Goal: Task Accomplishment & Management: Manage account settings

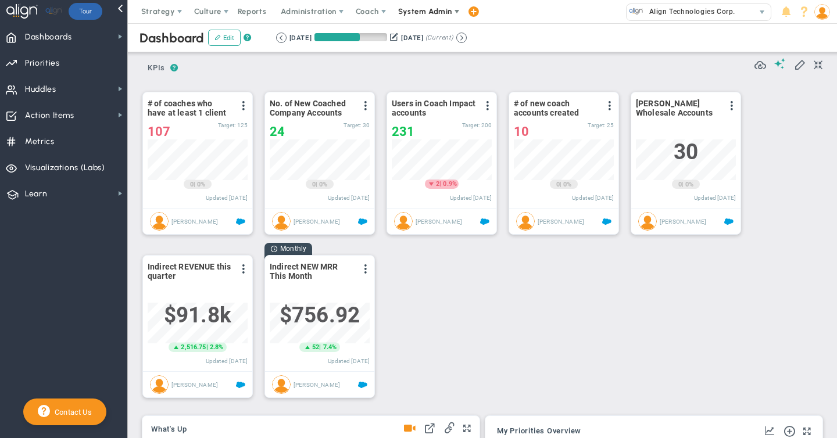
click at [427, 9] on span "System Admin" at bounding box center [425, 11] width 54 height 9
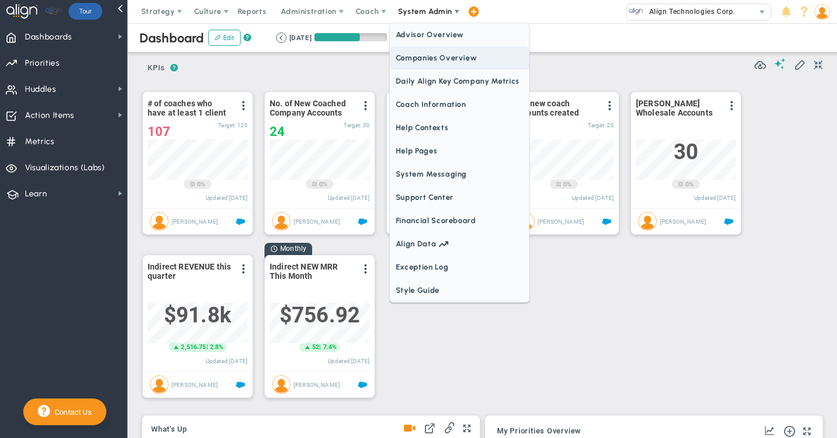
click at [405, 58] on span "Companies Overview" at bounding box center [459, 58] width 139 height 23
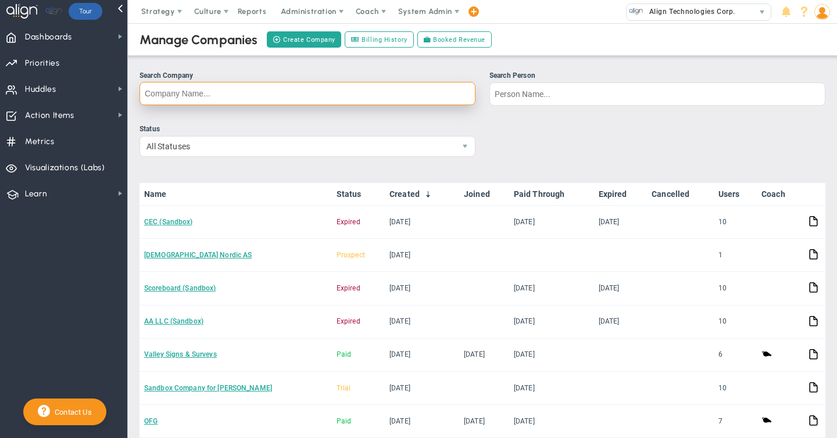
click at [166, 91] on input "Search Company" at bounding box center [308, 93] width 336 height 23
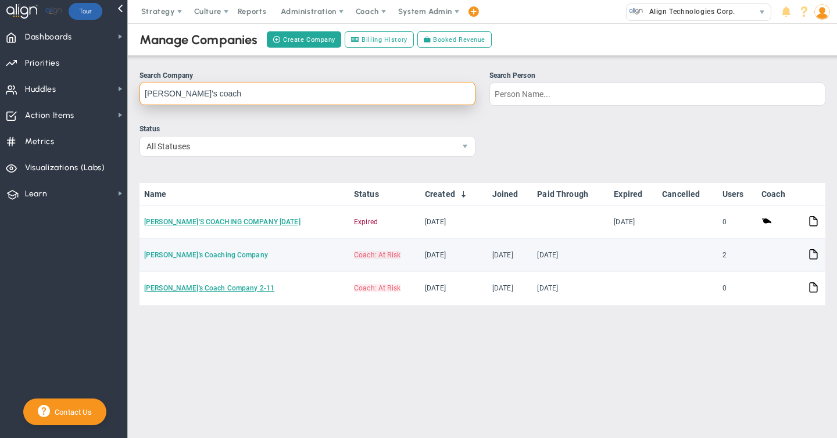
type input "[PERSON_NAME]'s coach"
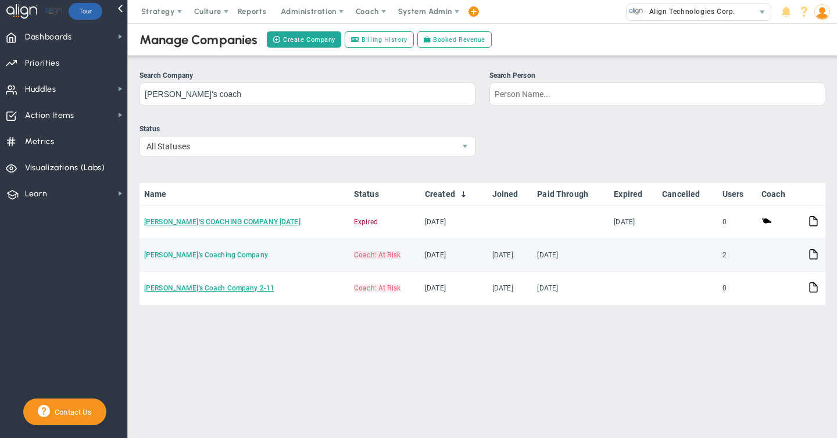
click at [180, 255] on link "[PERSON_NAME]'s Coaching Company" at bounding box center [206, 255] width 124 height 8
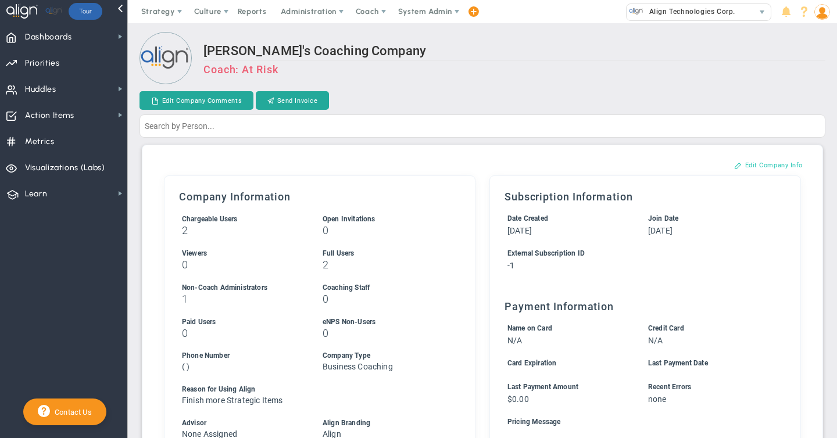
click at [774, 162] on button "Edit Company Info" at bounding box center [769, 165] width 92 height 19
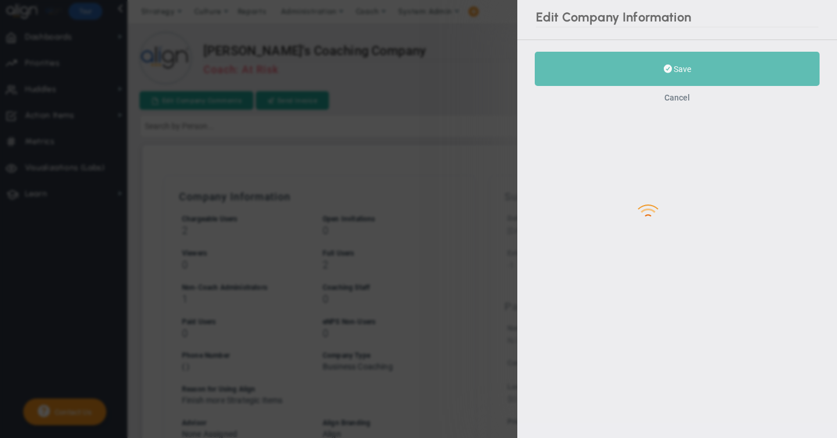
type input "-1"
checkbox input "true"
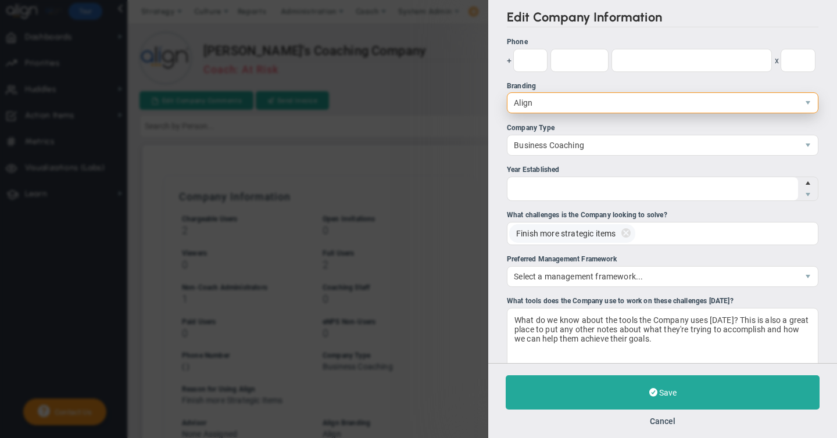
click at [527, 105] on span "Align" at bounding box center [652, 103] width 291 height 20
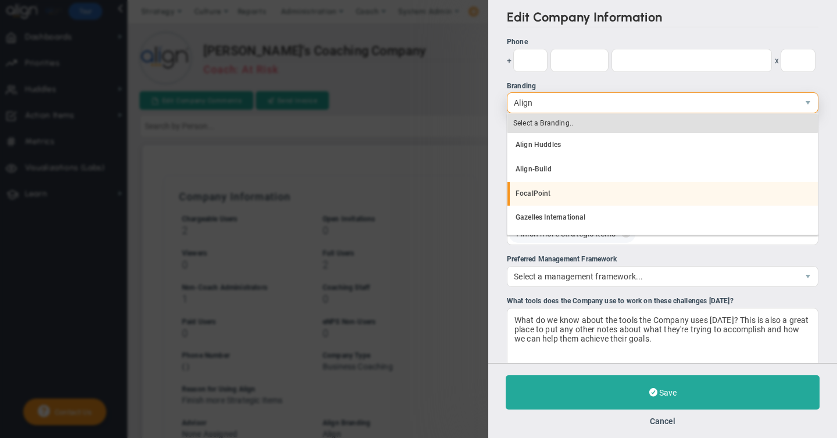
scroll to position [22, 0]
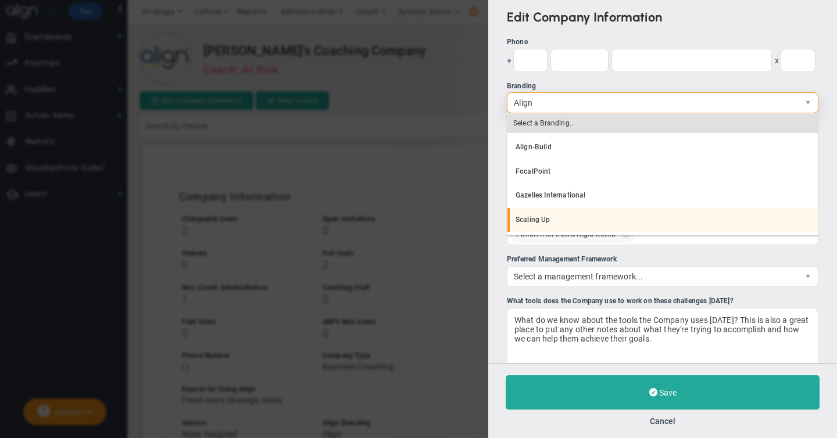
click at [525, 223] on li "Scaling Up" at bounding box center [662, 220] width 310 height 24
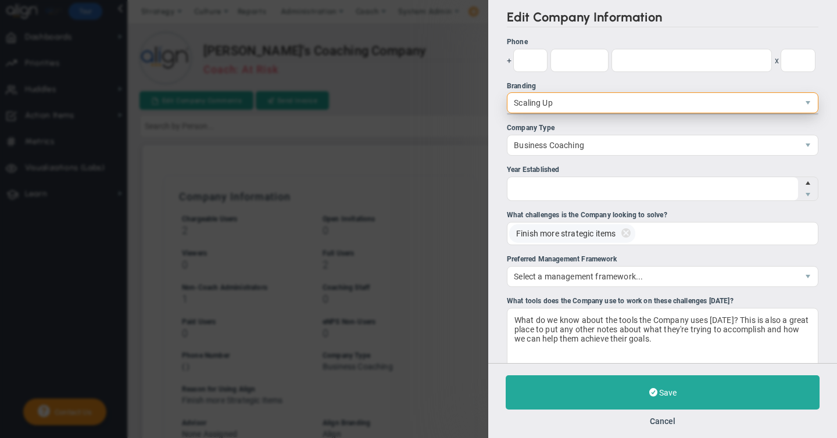
scroll to position [0, 0]
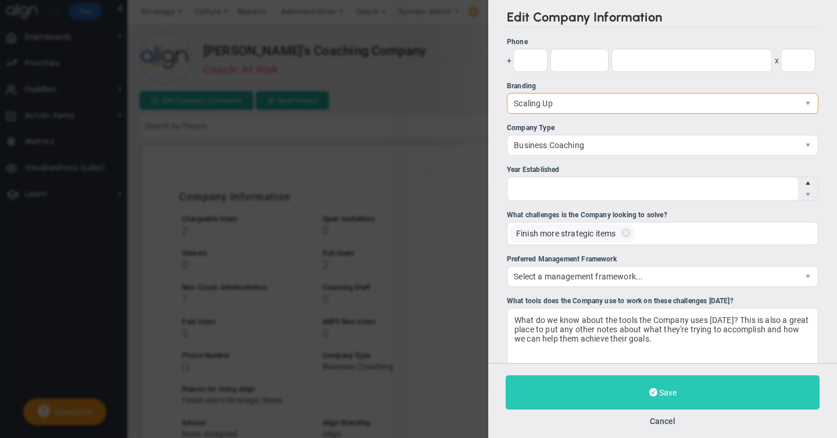
click at [526, 389] on button "Save" at bounding box center [663, 393] width 314 height 34
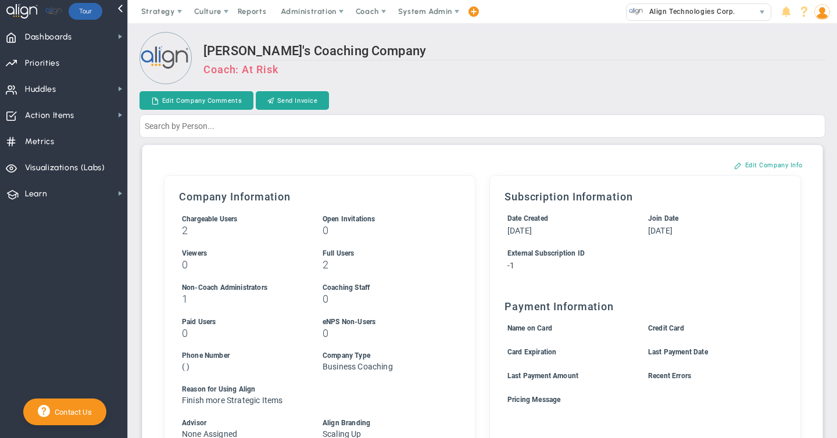
click at [823, 16] on img at bounding box center [822, 12] width 16 height 16
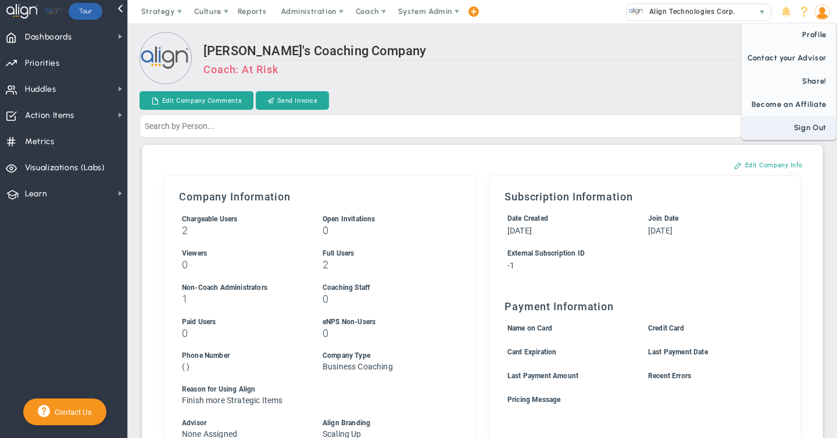
click at [806, 127] on span "Sign Out" at bounding box center [789, 127] width 94 height 23
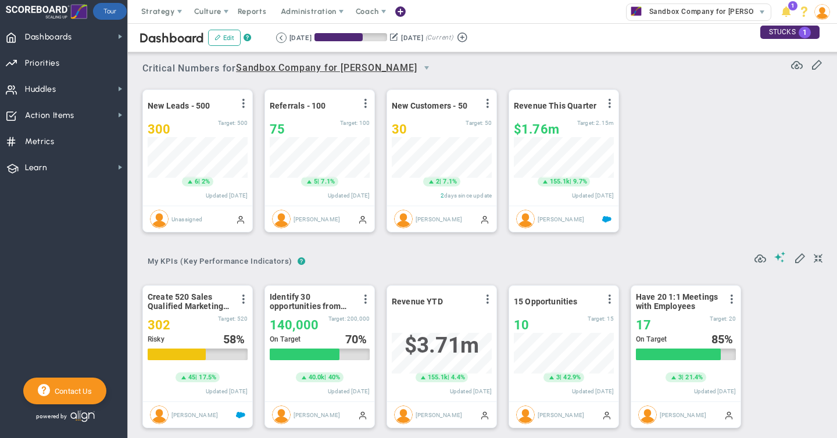
click at [823, 13] on img at bounding box center [822, 12] width 16 height 16
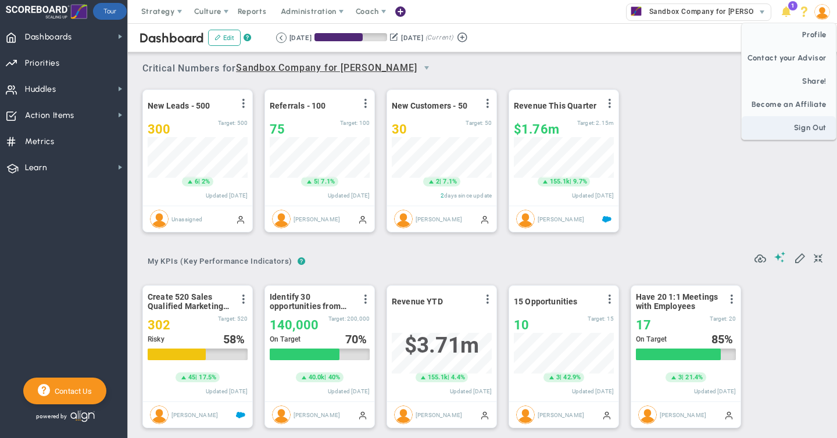
click at [809, 130] on span "Sign Out" at bounding box center [789, 127] width 94 height 23
